Goal: Transaction & Acquisition: Purchase product/service

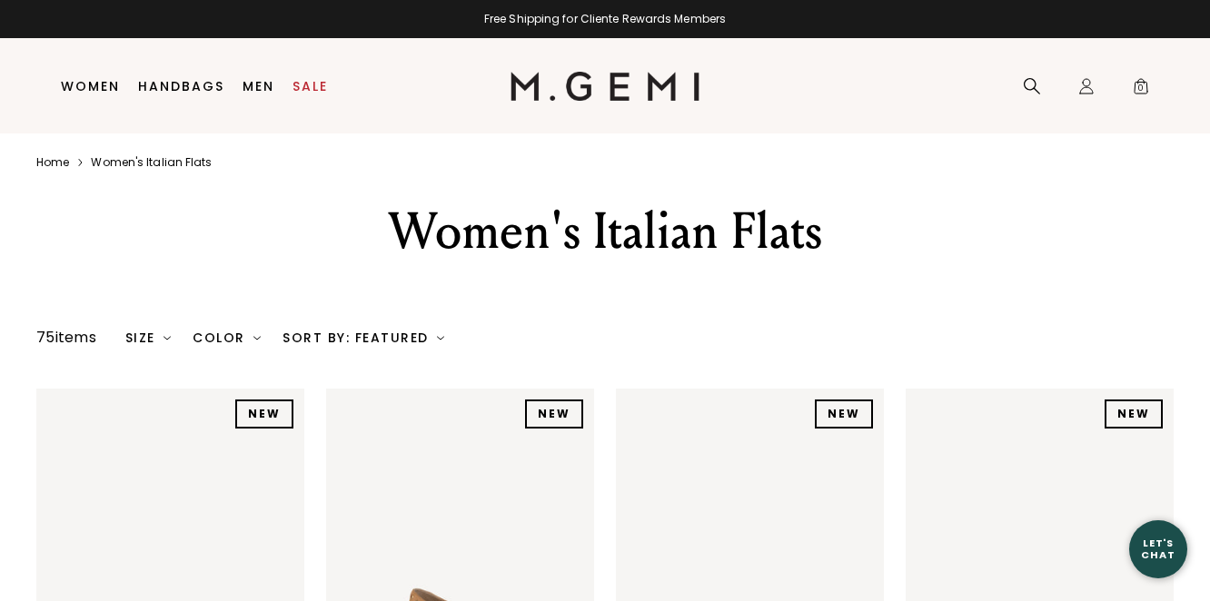
click at [89, 74] on li "Women Shop All Shoes New Arrivals Bestsellers Essentials The Event Edit Travel-…" at bounding box center [90, 86] width 77 height 95
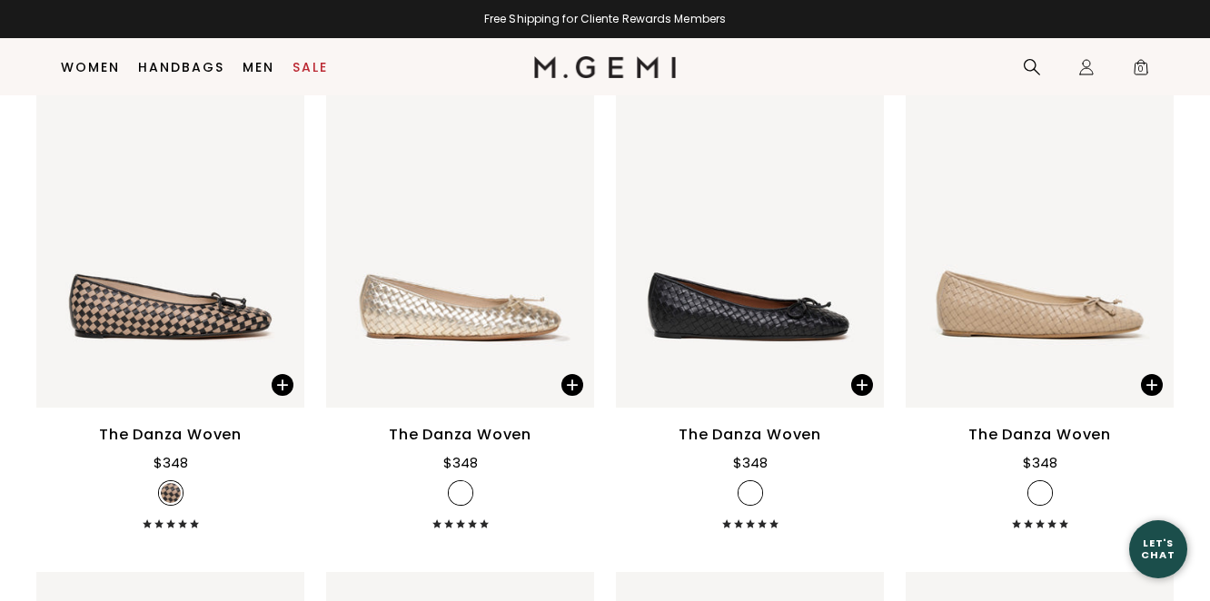
scroll to position [1854, 0]
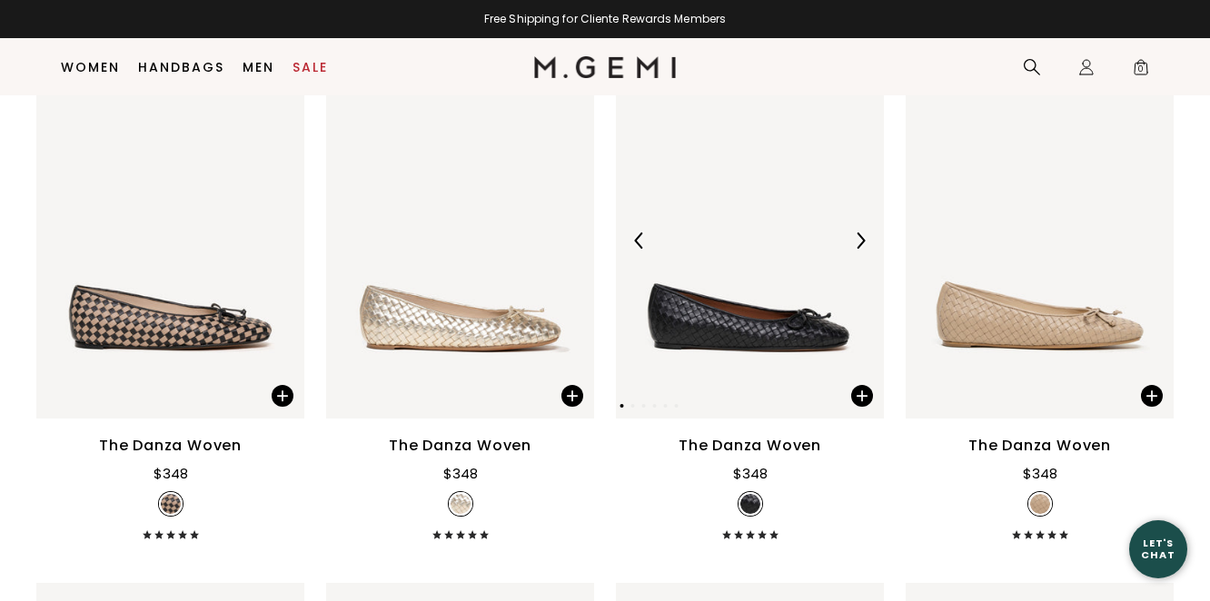
click at [705, 354] on img at bounding box center [750, 240] width 268 height 357
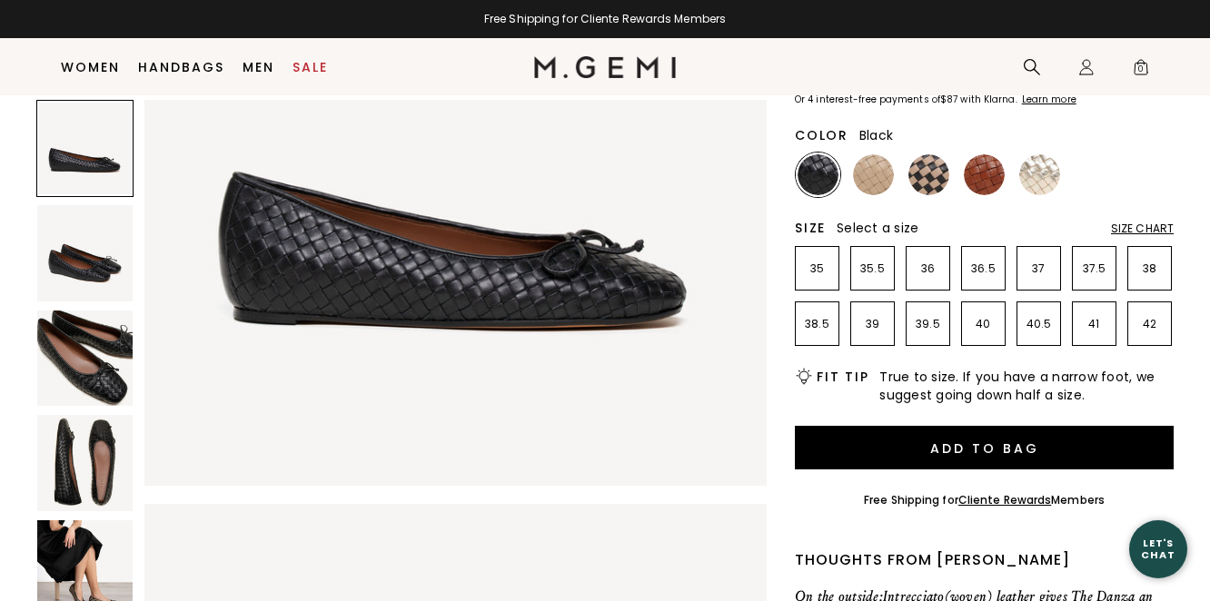
scroll to position [146, 0]
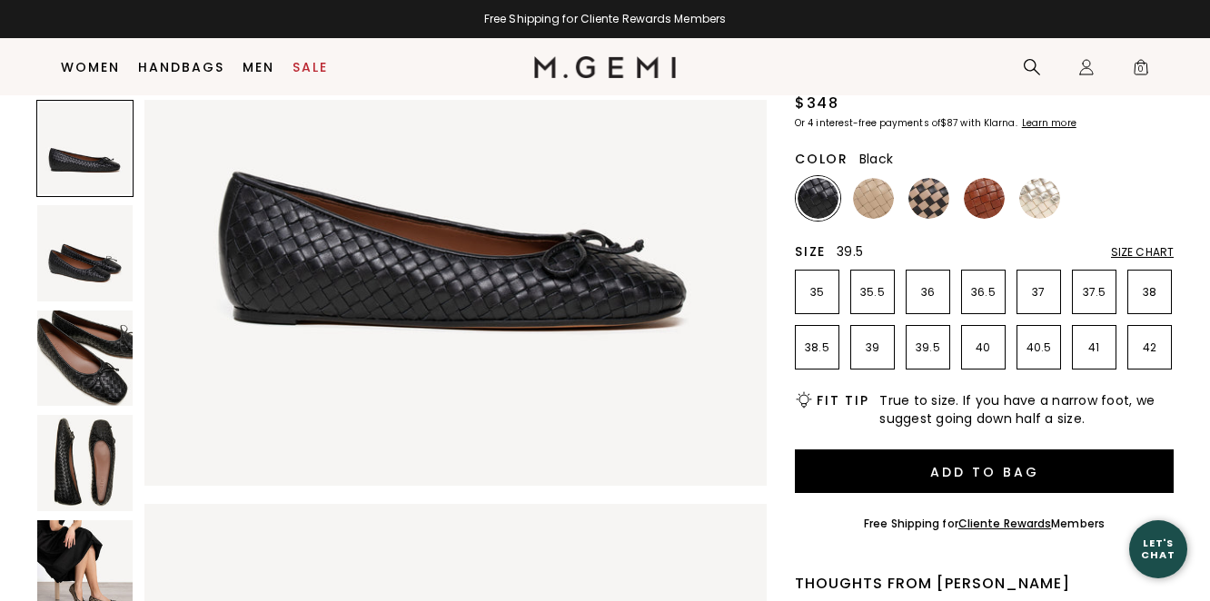
click at [938, 336] on li "39.5" at bounding box center [928, 347] width 45 height 45
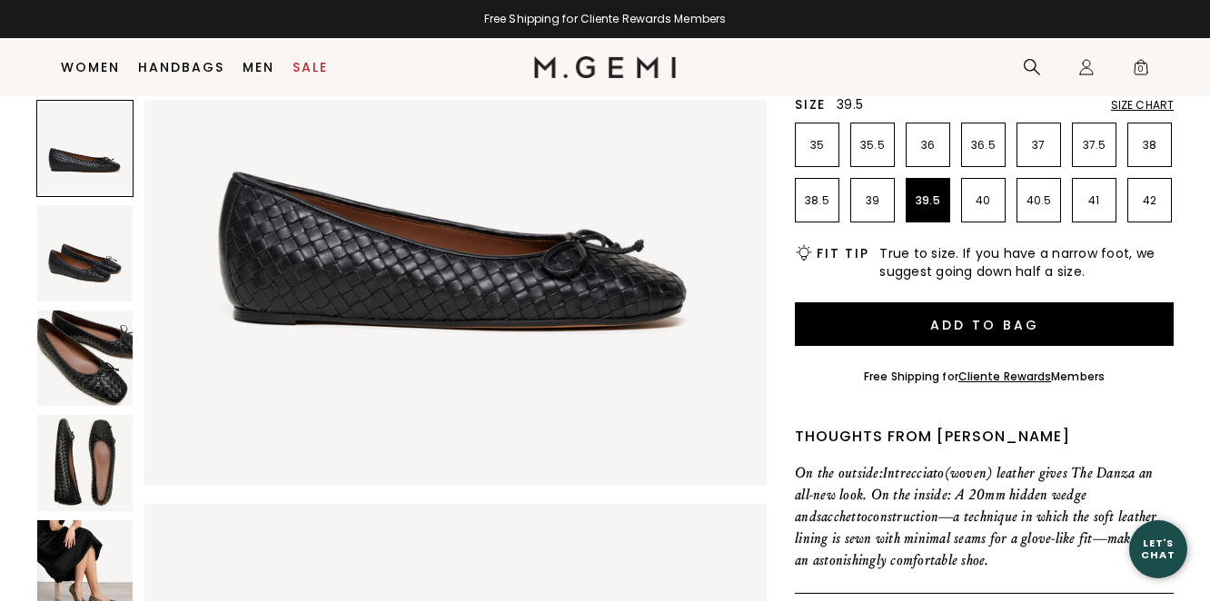
scroll to position [72, 0]
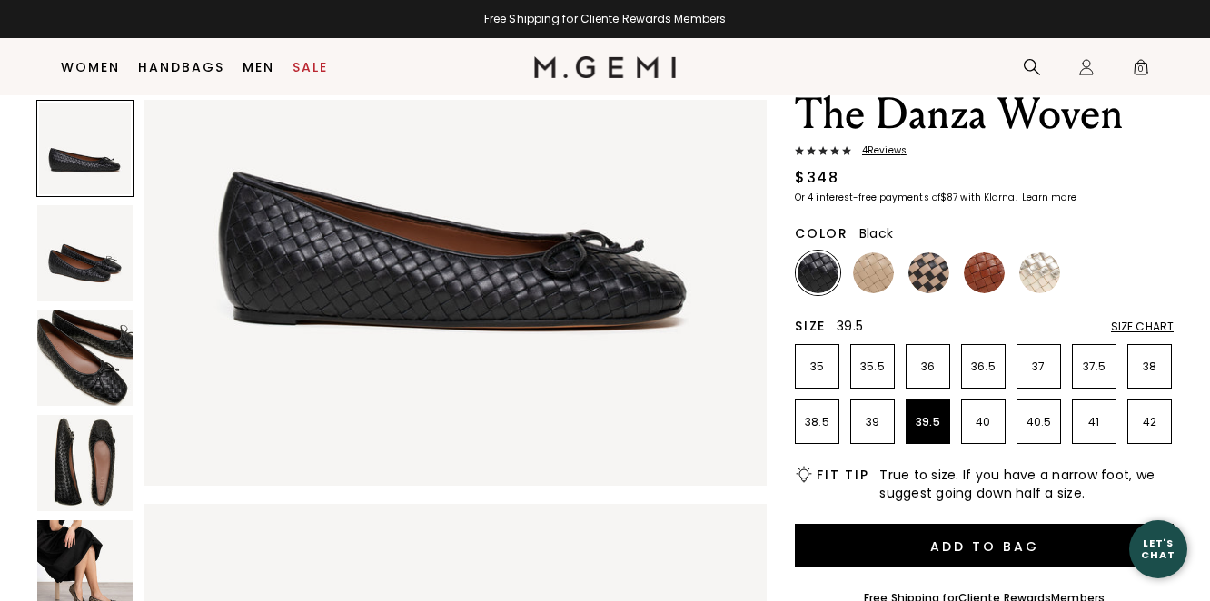
click at [1125, 325] on div "Size Chart" at bounding box center [1142, 327] width 63 height 15
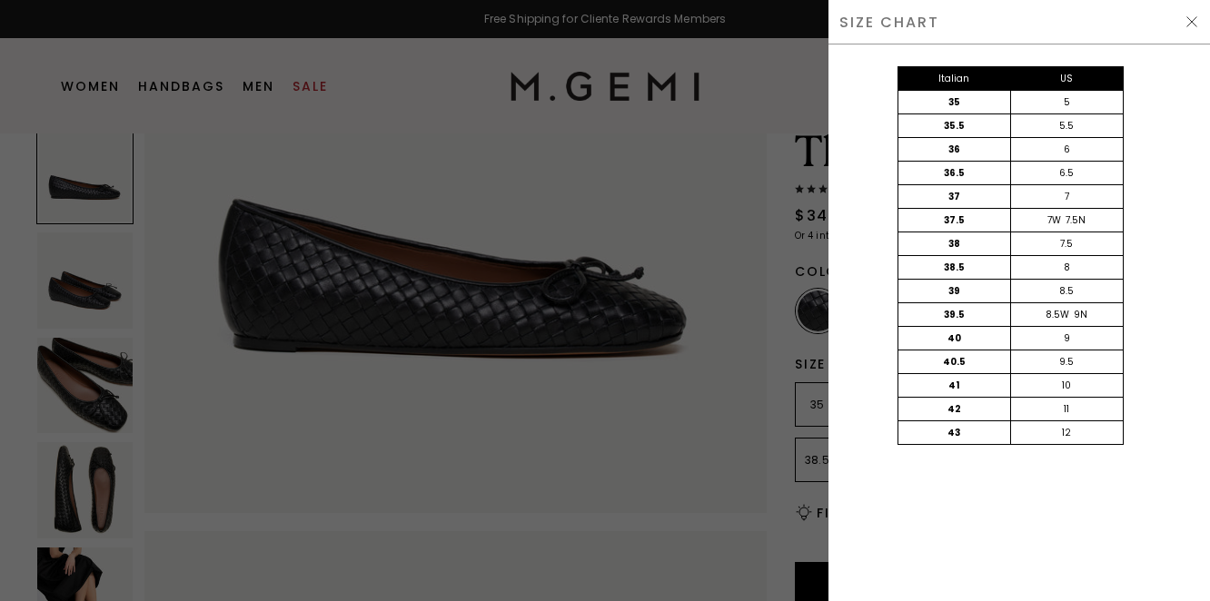
click at [1191, 20] on img at bounding box center [1192, 22] width 15 height 15
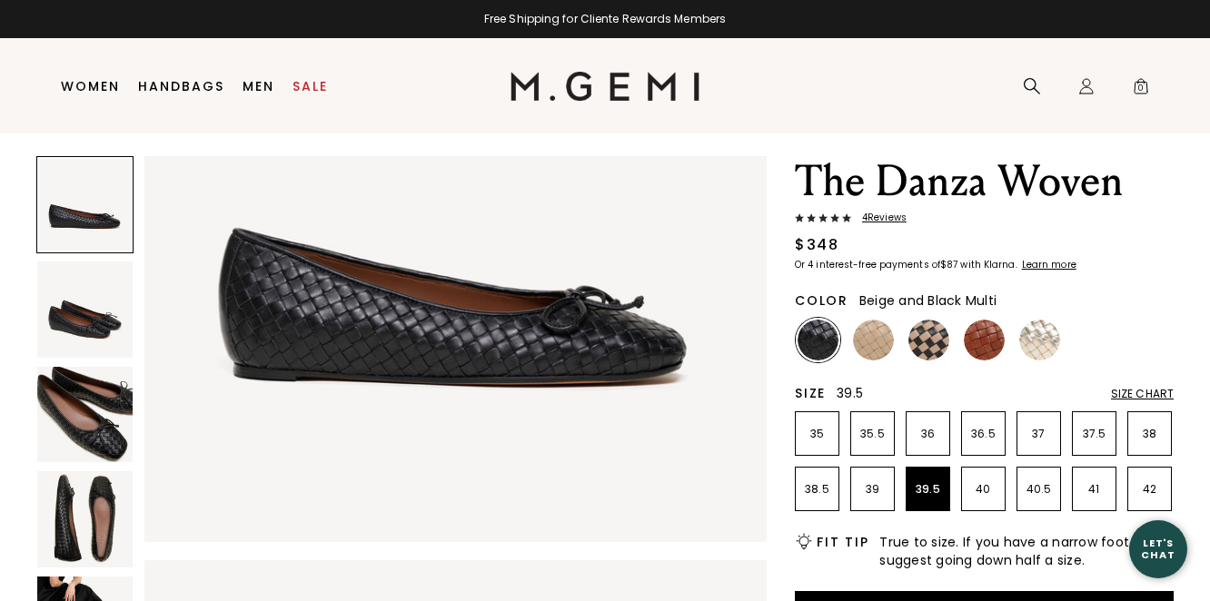
scroll to position [36, 0]
